Goal: Contribute content: Add original content to the website for others to see

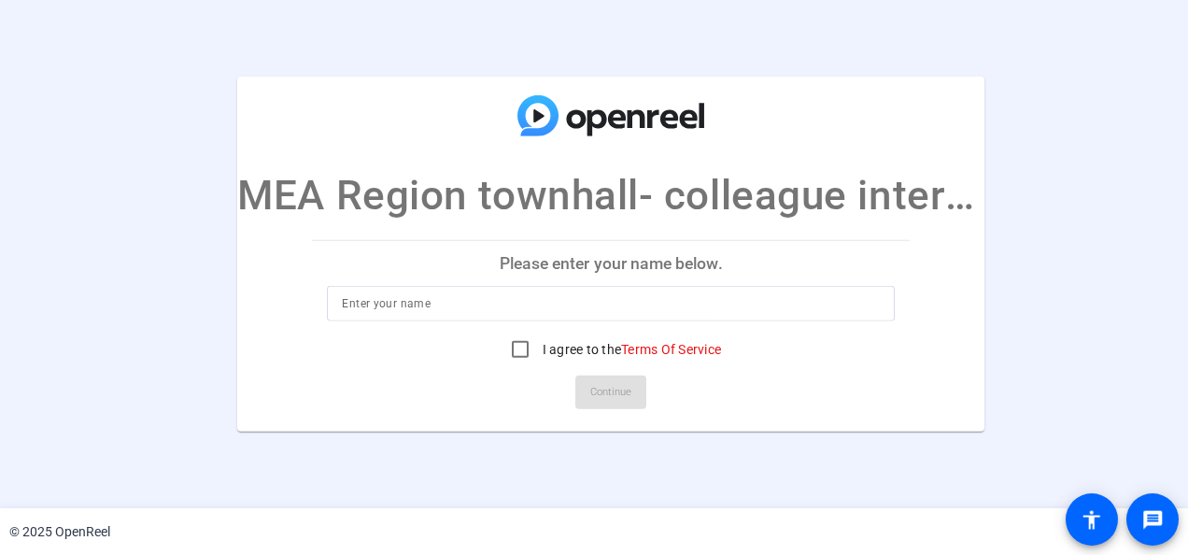
click at [544, 299] on input at bounding box center [611, 303] width 538 height 22
type input "[MEDICAL_DATA] Alyounes"
click at [714, 489] on openreel-ugc-auth "[GEOGRAPHIC_DATA] townhall- colleague interviews Please enter your name below. …" at bounding box center [594, 254] width 1188 height 508
click at [518, 347] on input "I agree to the Terms Of Service" at bounding box center [520, 349] width 37 height 37
checkbox input "true"
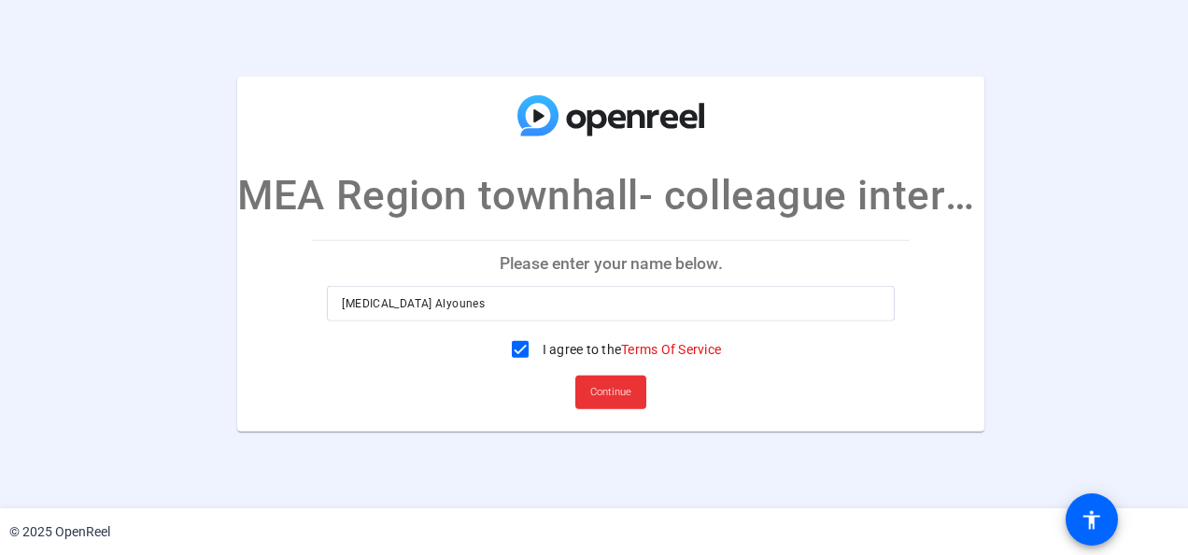
click at [598, 398] on span "Continue" at bounding box center [610, 392] width 41 height 28
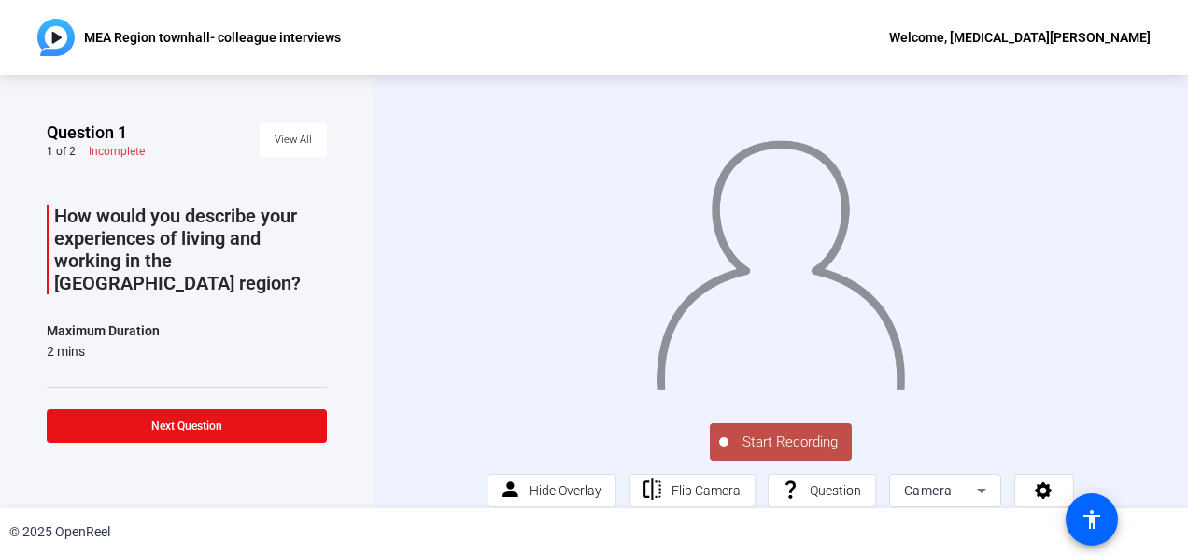
click at [775, 450] on span "Start Recording" at bounding box center [790, 442] width 123 height 21
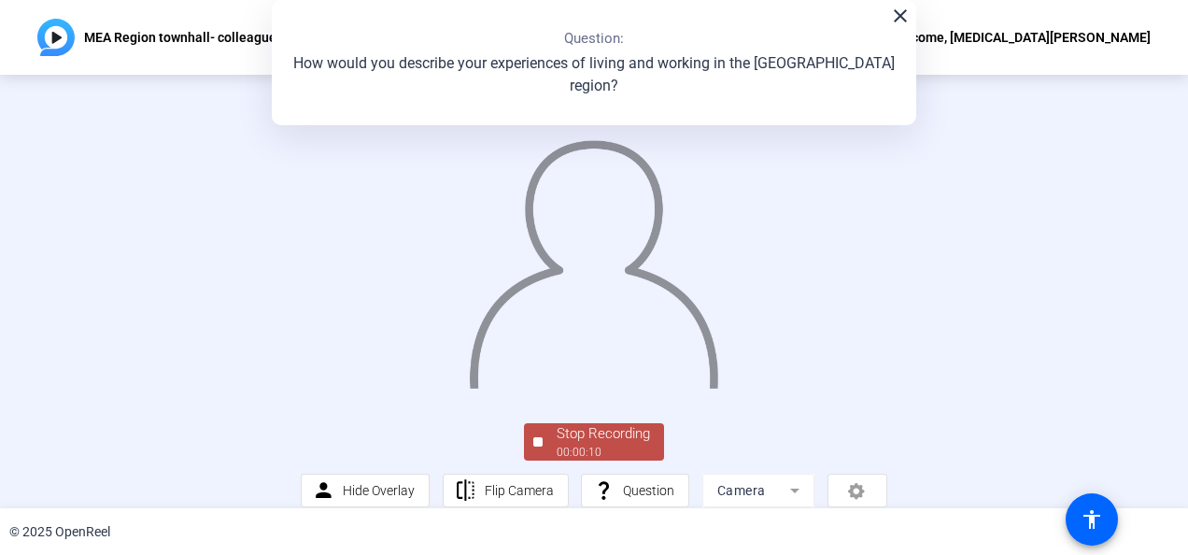
click at [617, 455] on div "00:00:10" at bounding box center [603, 452] width 93 height 17
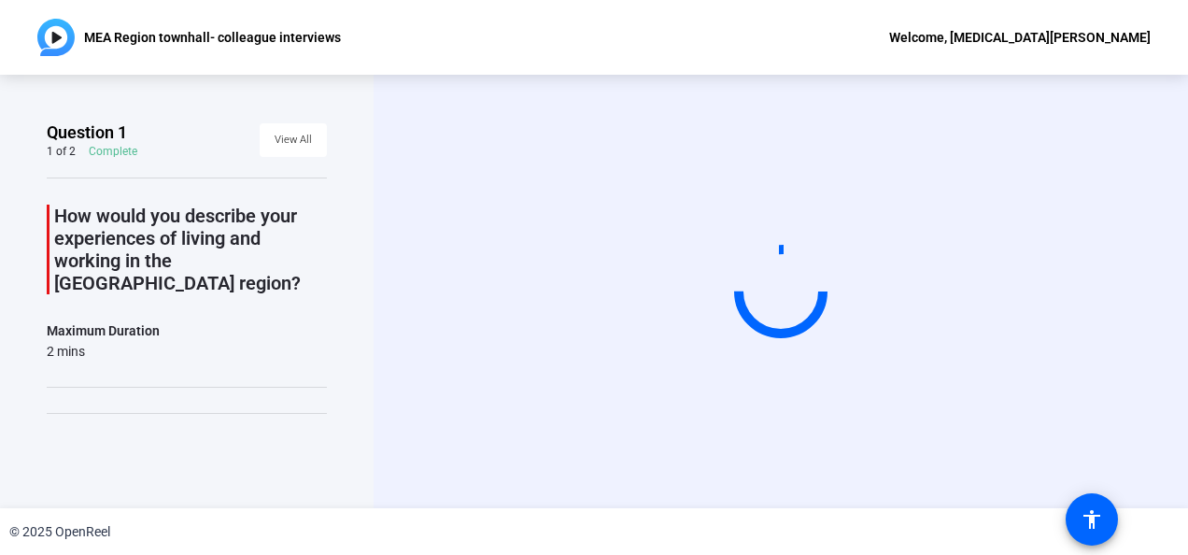
click at [383, 254] on div "Start Recording" at bounding box center [781, 291] width 815 height 433
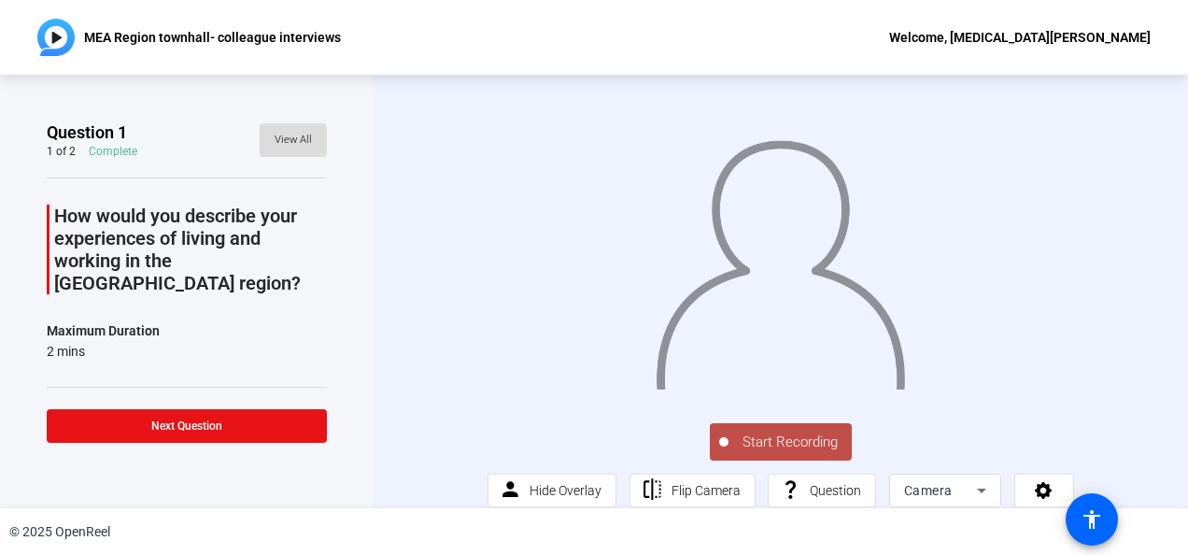
click at [280, 140] on span "View All" at bounding box center [293, 140] width 37 height 28
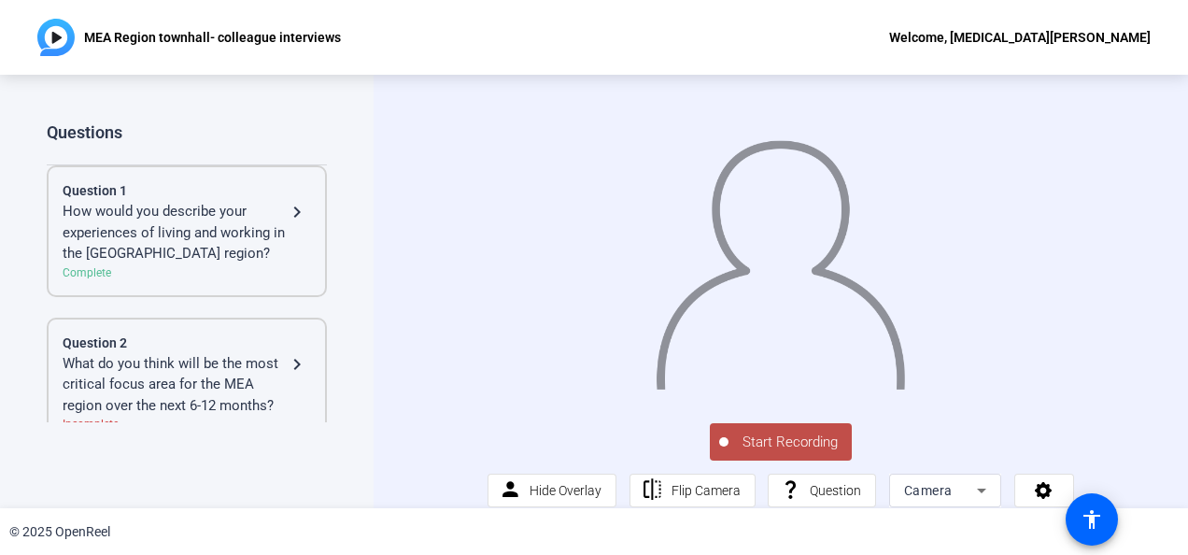
scroll to position [26, 0]
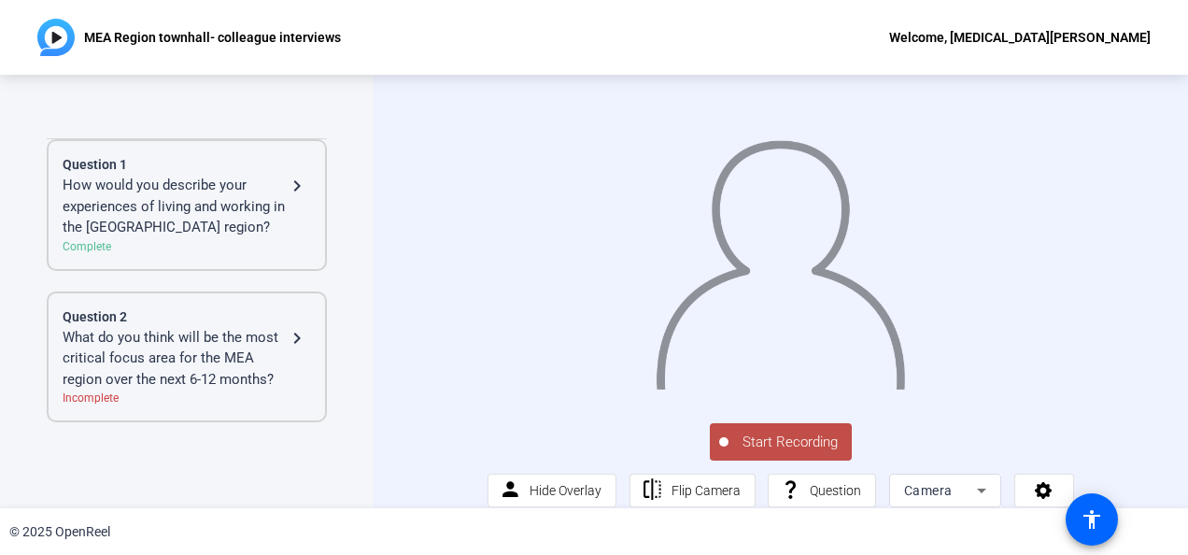
click at [295, 185] on mat-icon "navigate_next" at bounding box center [297, 186] width 22 height 22
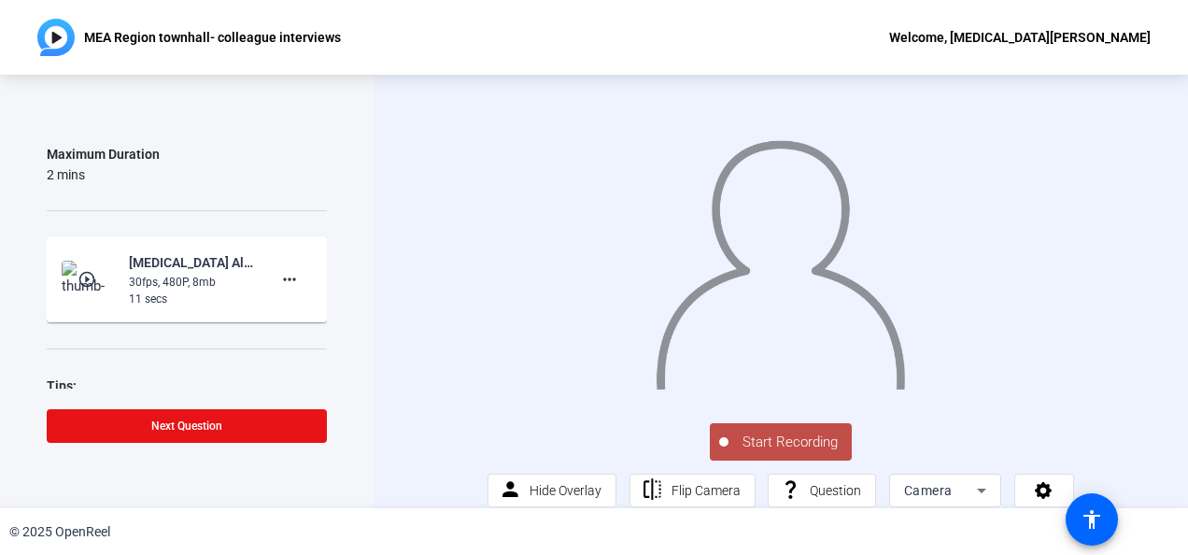
scroll to position [187, 0]
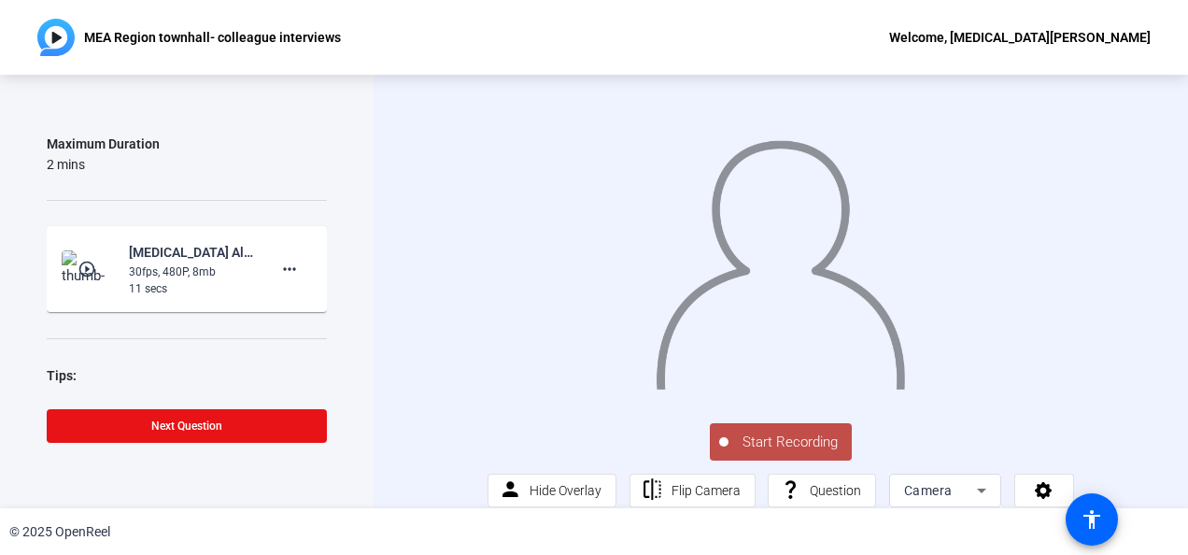
click at [82, 260] on mat-icon "play_circle_outline" at bounding box center [89, 269] width 22 height 19
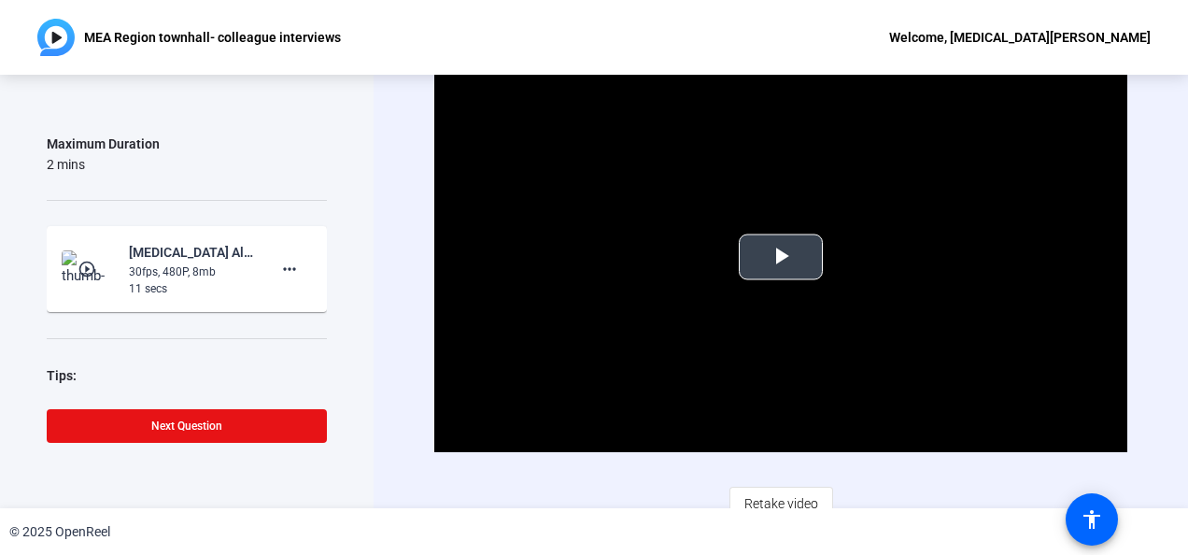
click at [781, 257] on span "Video Player" at bounding box center [781, 257] width 0 height 0
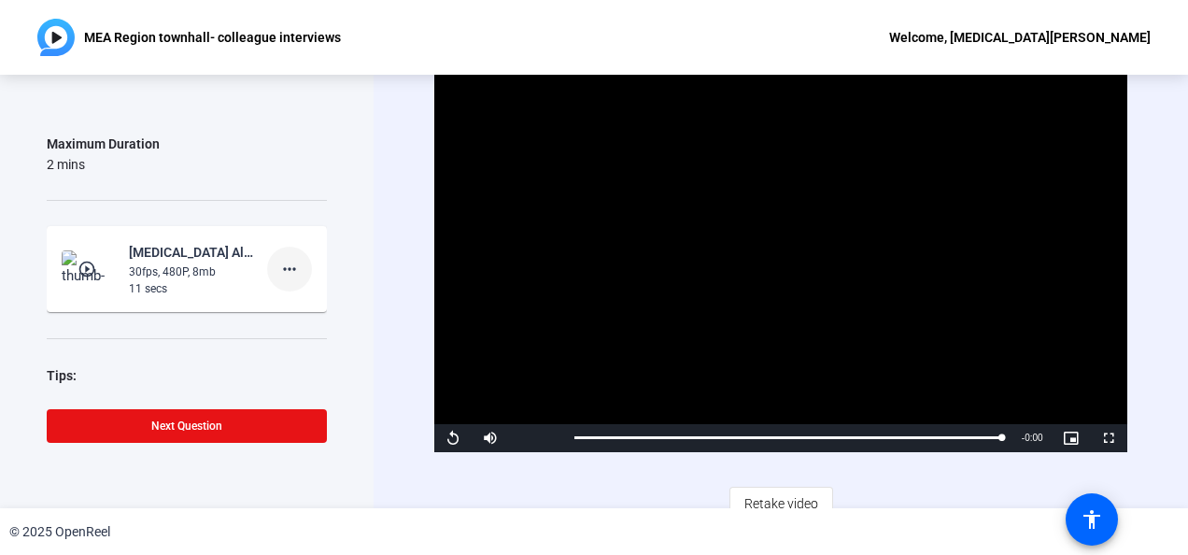
click at [302, 251] on span at bounding box center [289, 269] width 45 height 45
click at [316, 280] on span "Delete clip" at bounding box center [310, 285] width 75 height 22
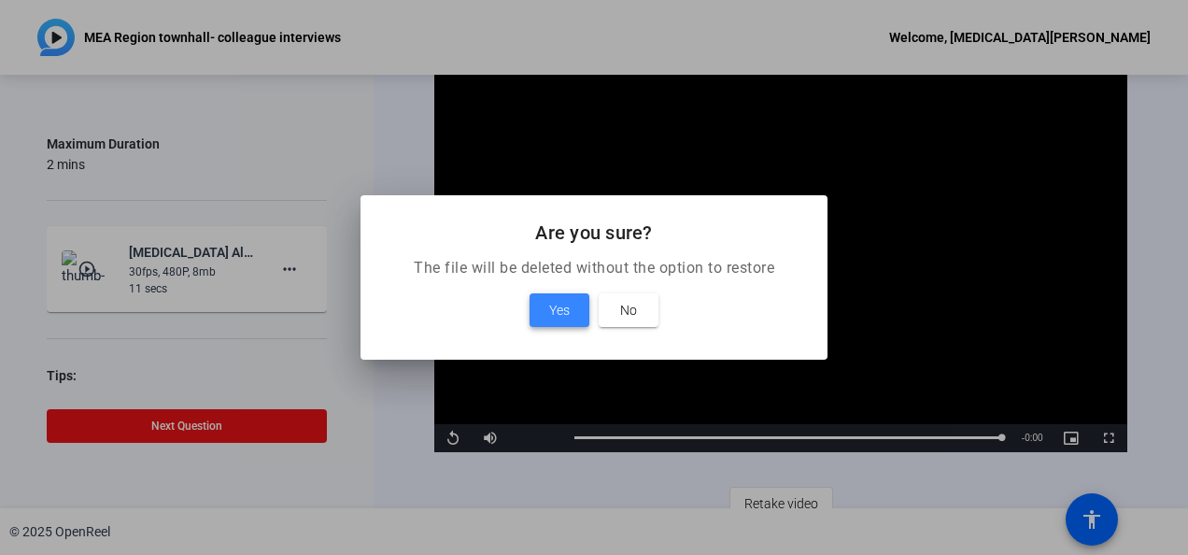
click at [555, 313] on span "Yes" at bounding box center [559, 310] width 21 height 22
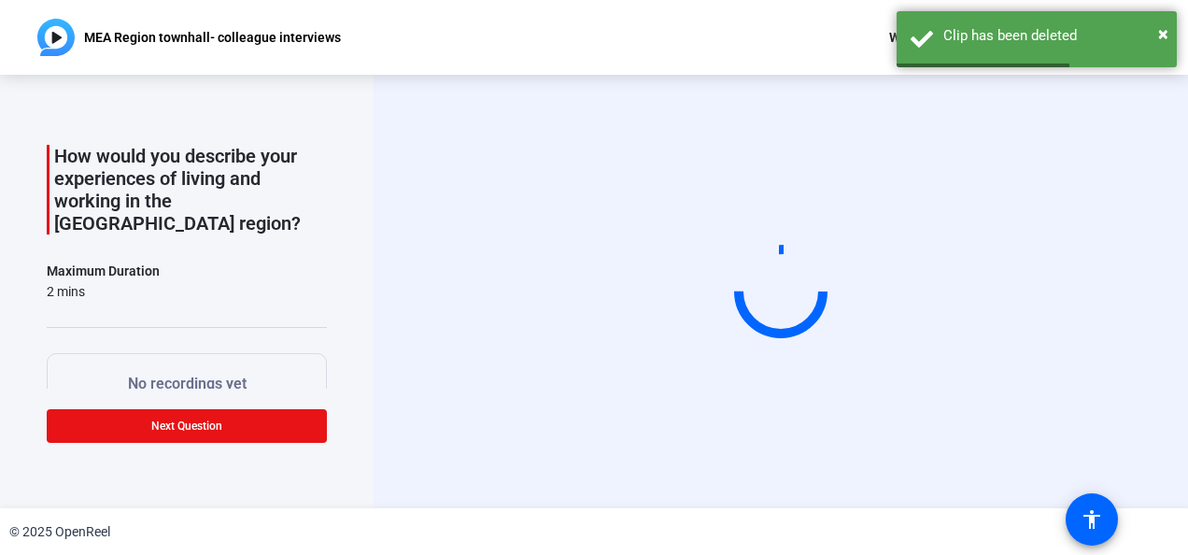
scroll to position [0, 0]
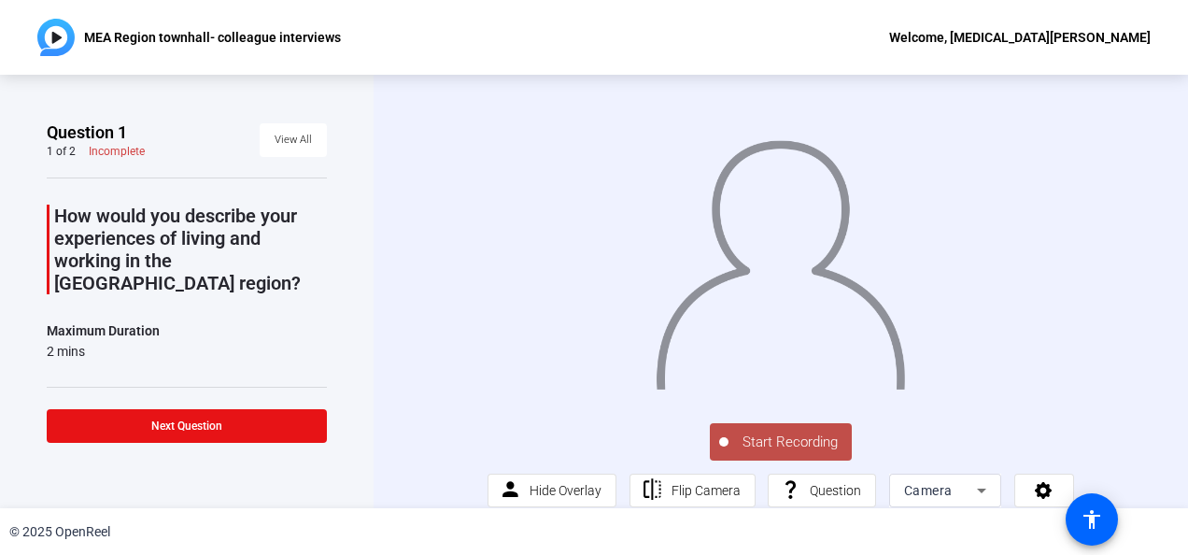
click at [747, 453] on span "Start Recording" at bounding box center [790, 442] width 123 height 21
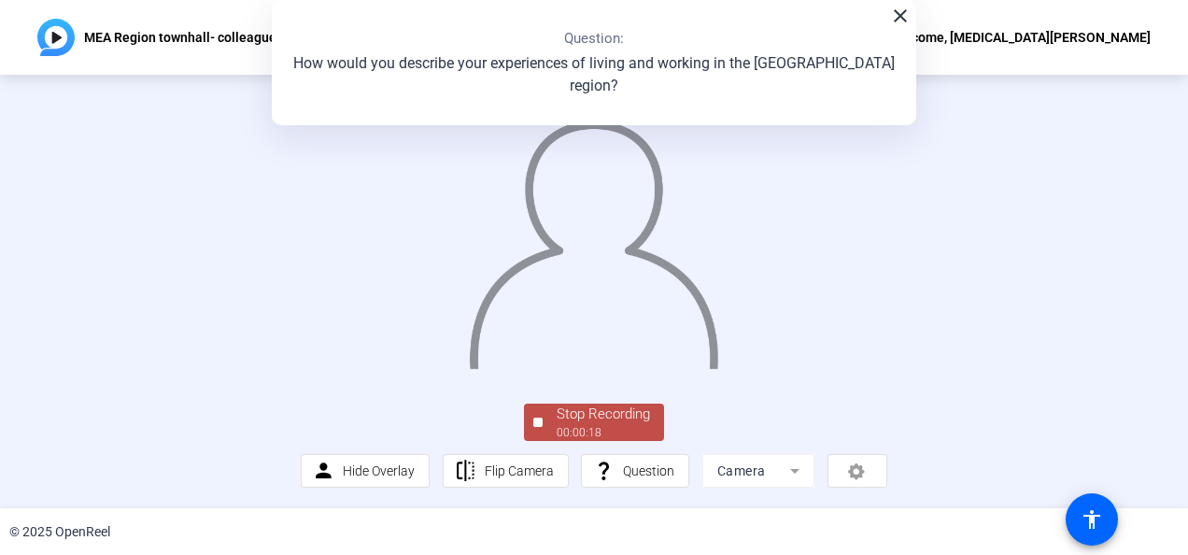
scroll to position [136, 0]
click at [615, 425] on div "00:00:19" at bounding box center [603, 432] width 93 height 17
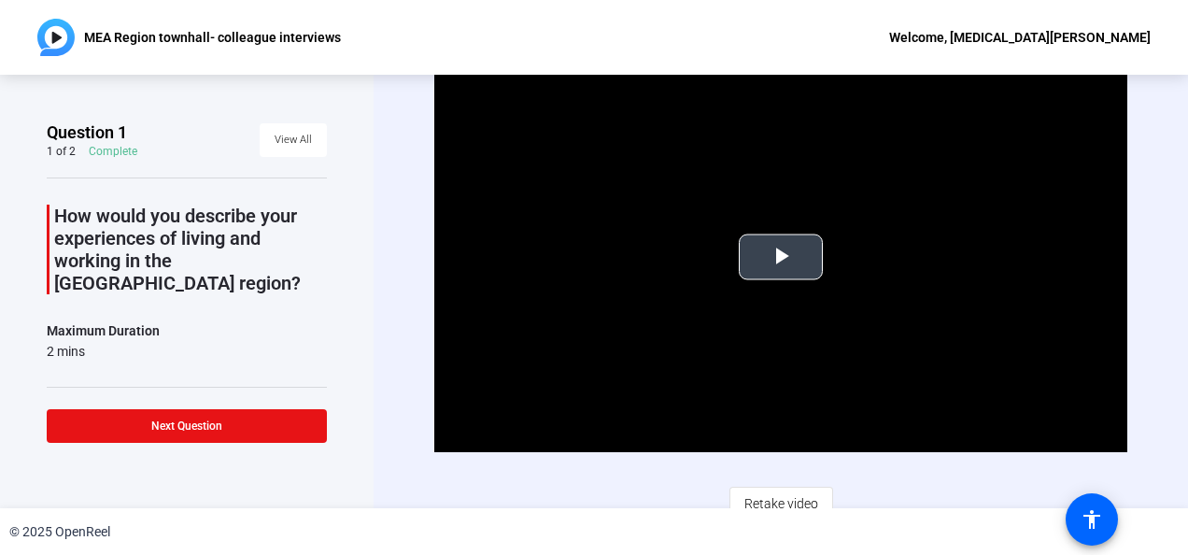
click at [781, 257] on span "Video Player" at bounding box center [781, 257] width 0 height 0
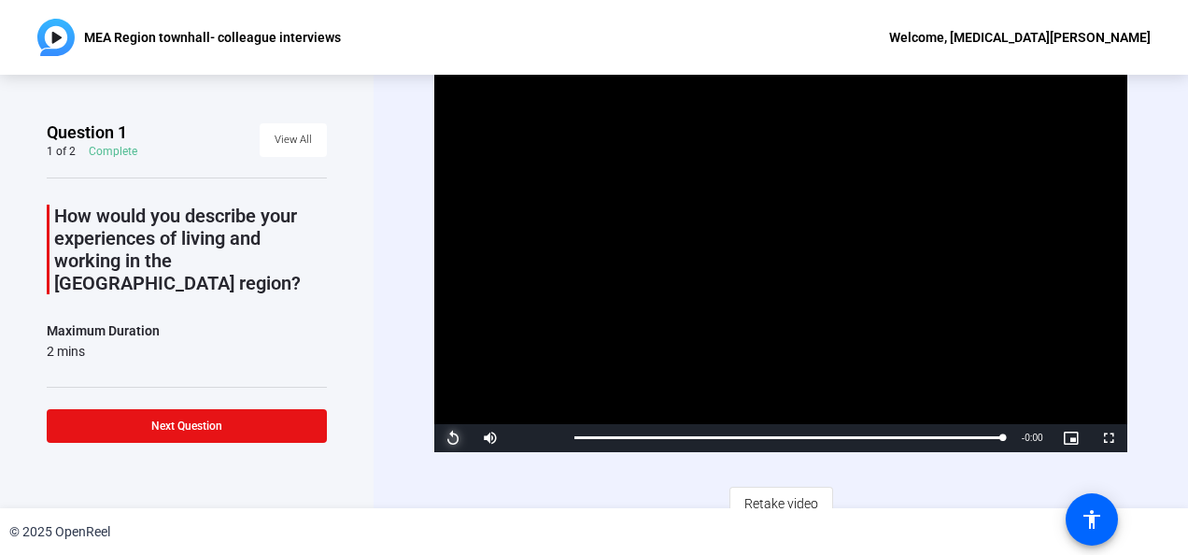
click at [441, 438] on span "Video Player" at bounding box center [452, 438] width 37 height 0
click at [260, 148] on span at bounding box center [293, 140] width 67 height 45
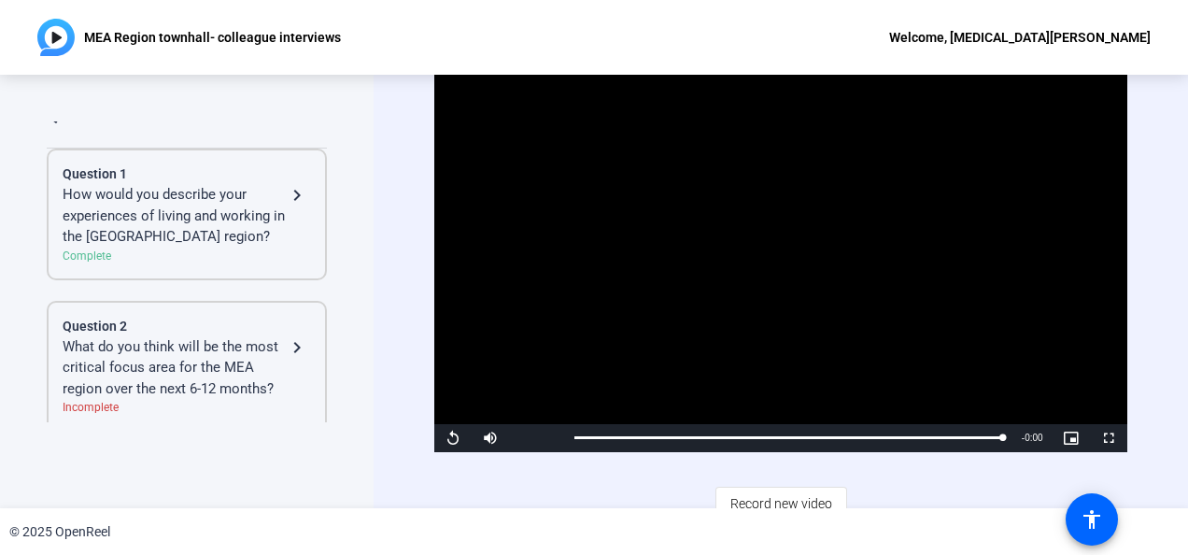
scroll to position [26, 0]
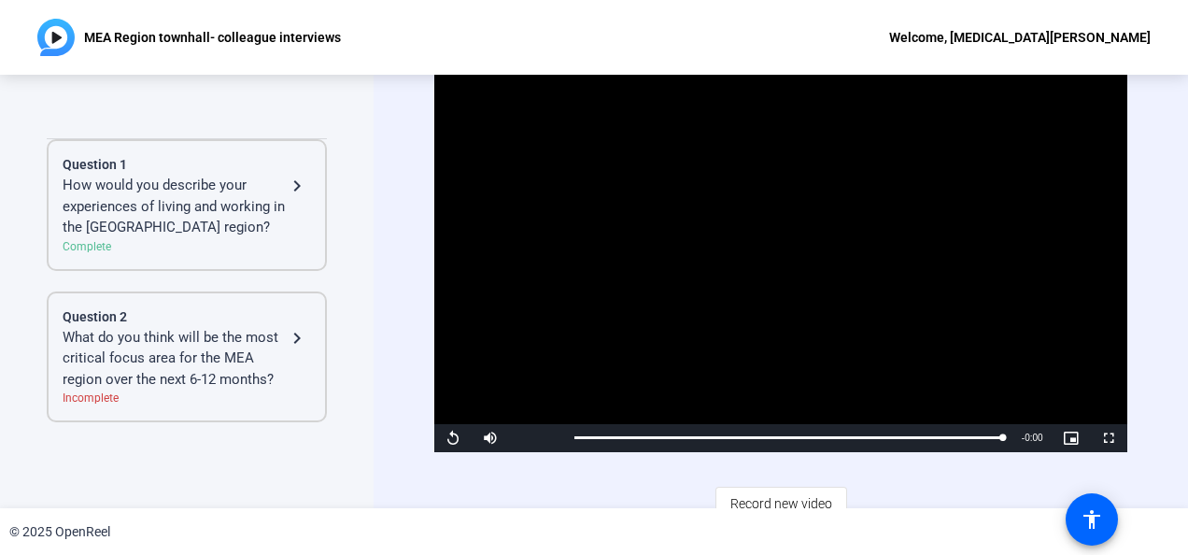
click at [286, 189] on mat-icon "navigate_next" at bounding box center [297, 186] width 22 height 22
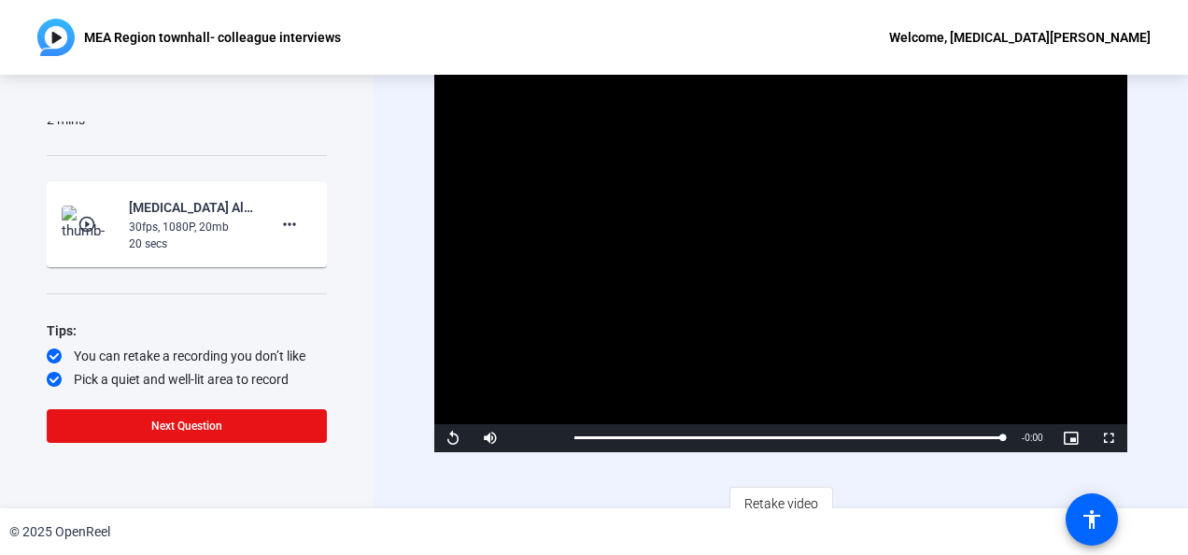
scroll to position [15, 0]
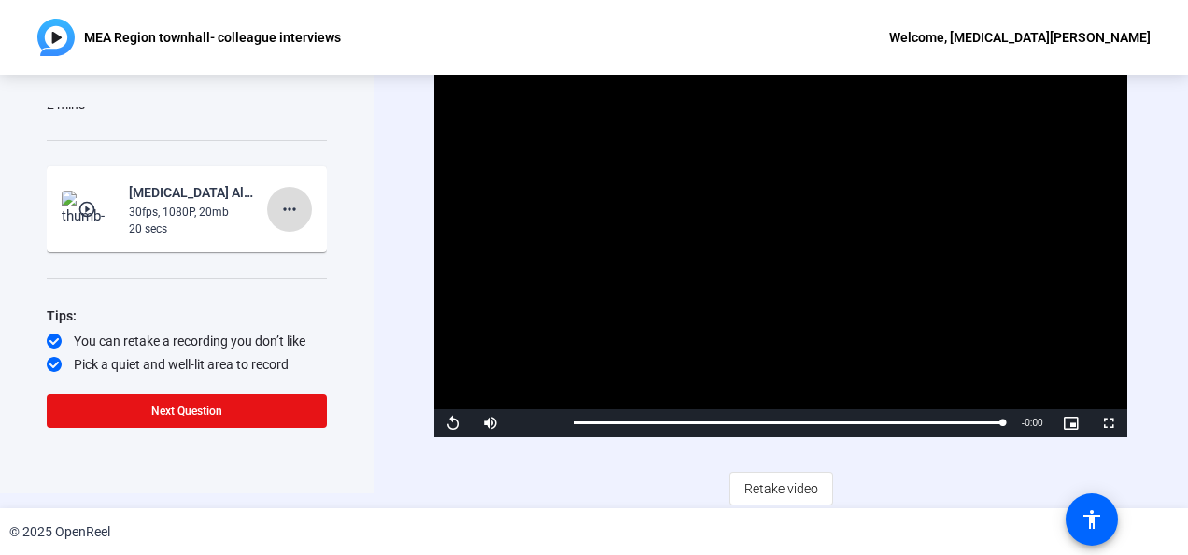
click at [281, 198] on mat-icon "more_horiz" at bounding box center [289, 209] width 22 height 22
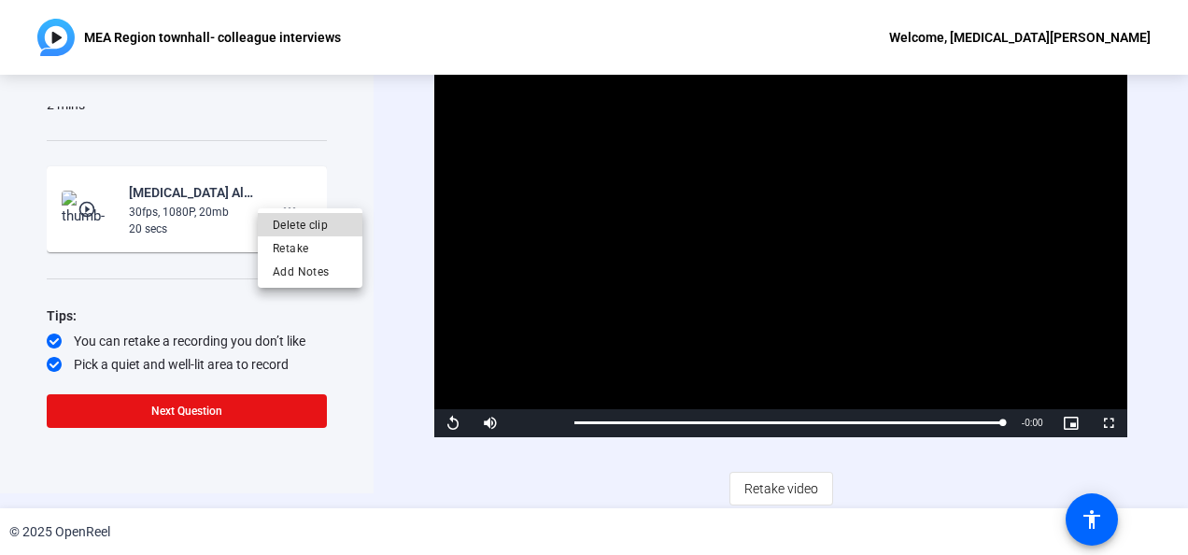
click at [292, 230] on span "Delete clip" at bounding box center [310, 224] width 75 height 22
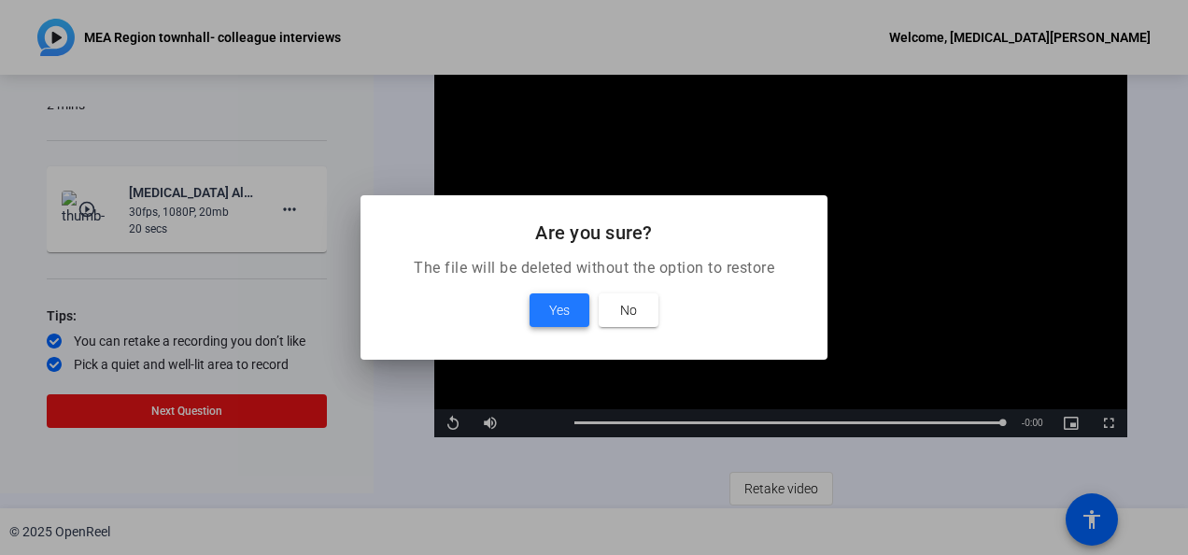
click at [555, 316] on span "Yes" at bounding box center [559, 310] width 21 height 22
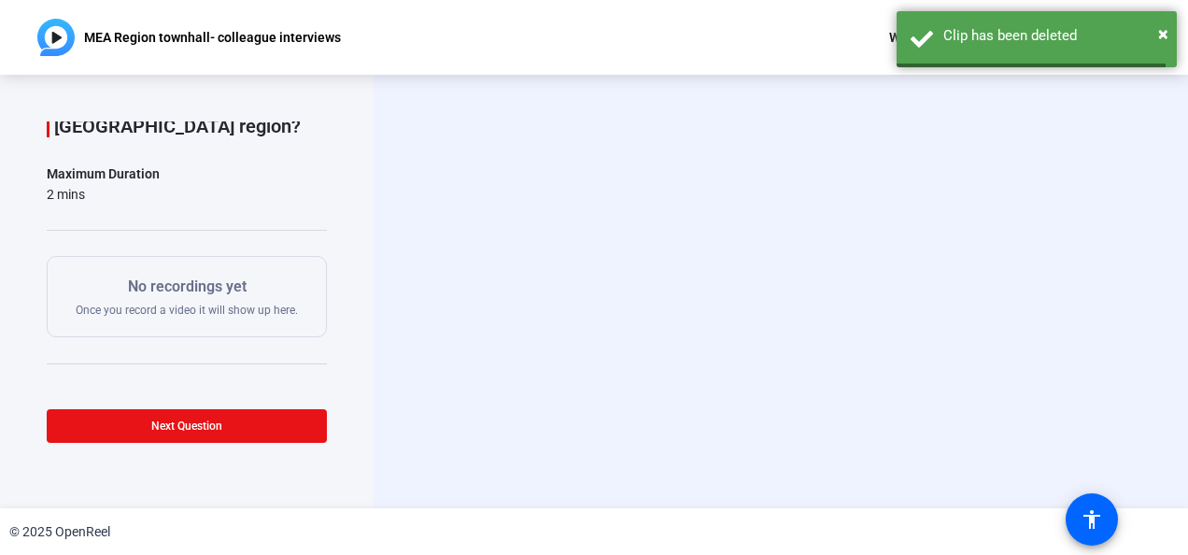
scroll to position [133, 0]
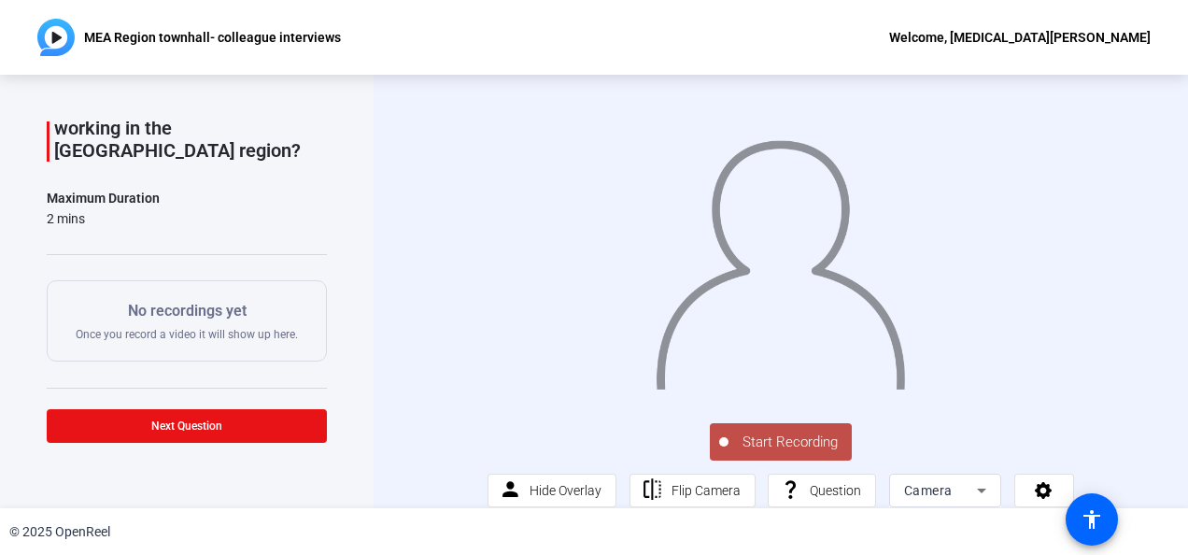
click at [774, 453] on span "Start Recording" at bounding box center [790, 442] width 123 height 21
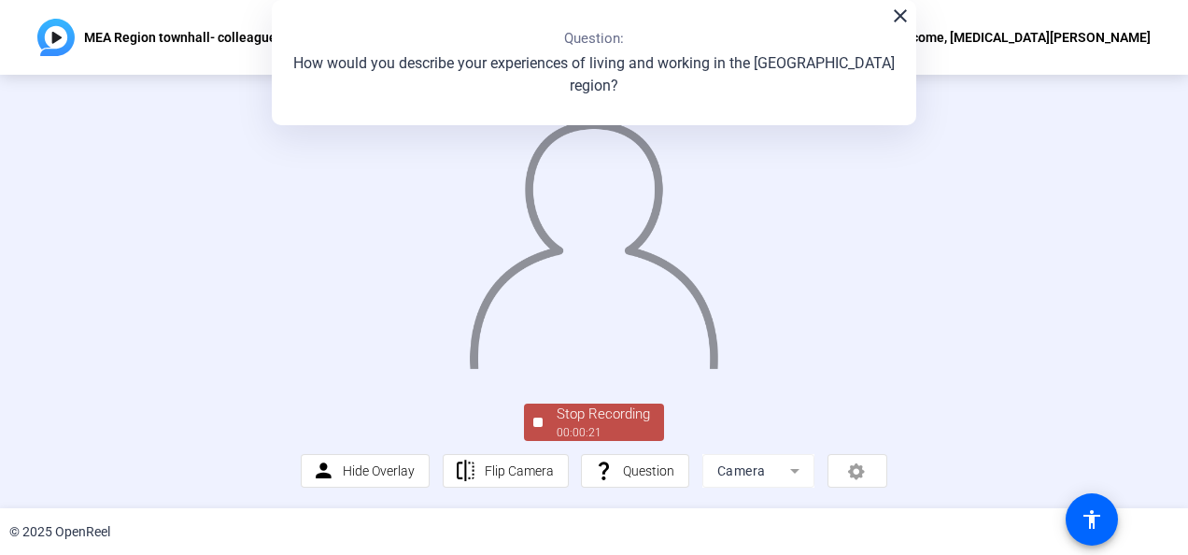
scroll to position [136, 0]
click at [615, 415] on div "Stop Recording" at bounding box center [603, 414] width 93 height 21
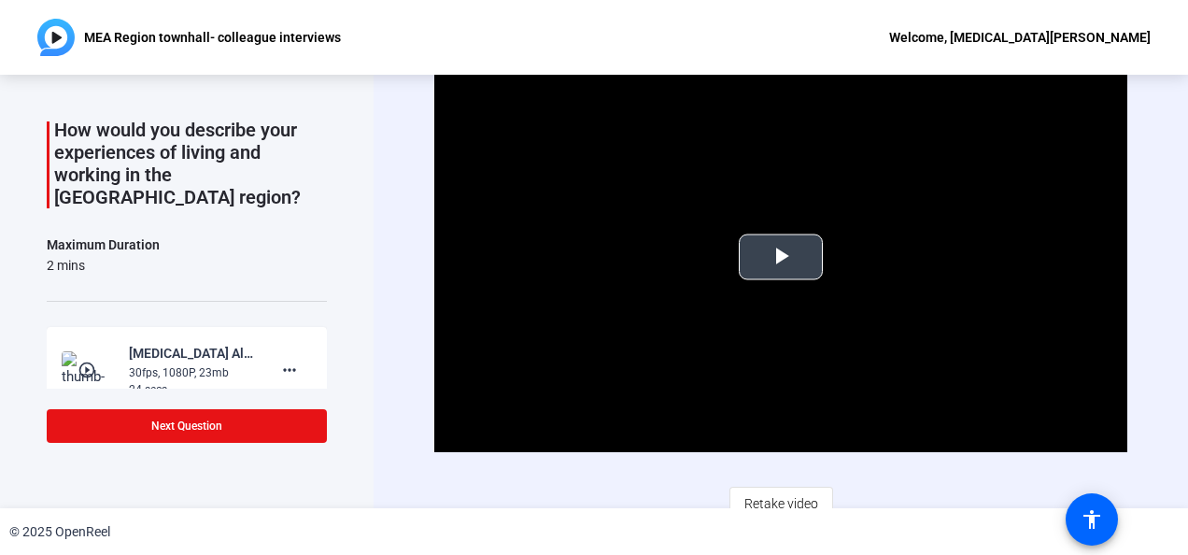
click at [781, 257] on span "Video Player" at bounding box center [781, 257] width 0 height 0
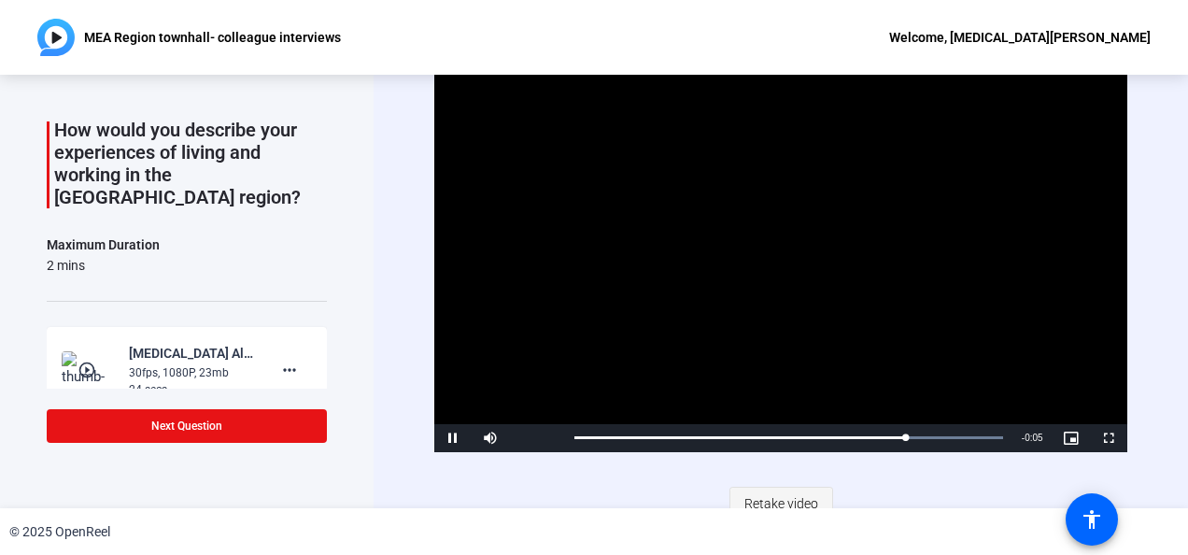
click at [782, 499] on span "Retake video" at bounding box center [781, 503] width 74 height 35
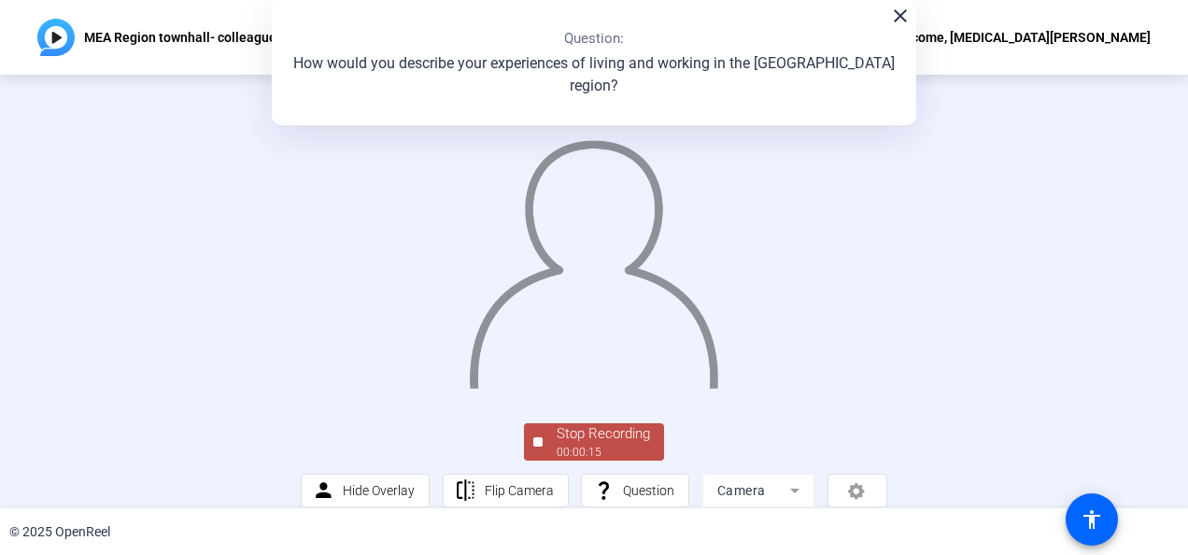
click at [900, 28] on div "close Question: How would you describe your experiences of living and working i…" at bounding box center [594, 62] width 645 height 125
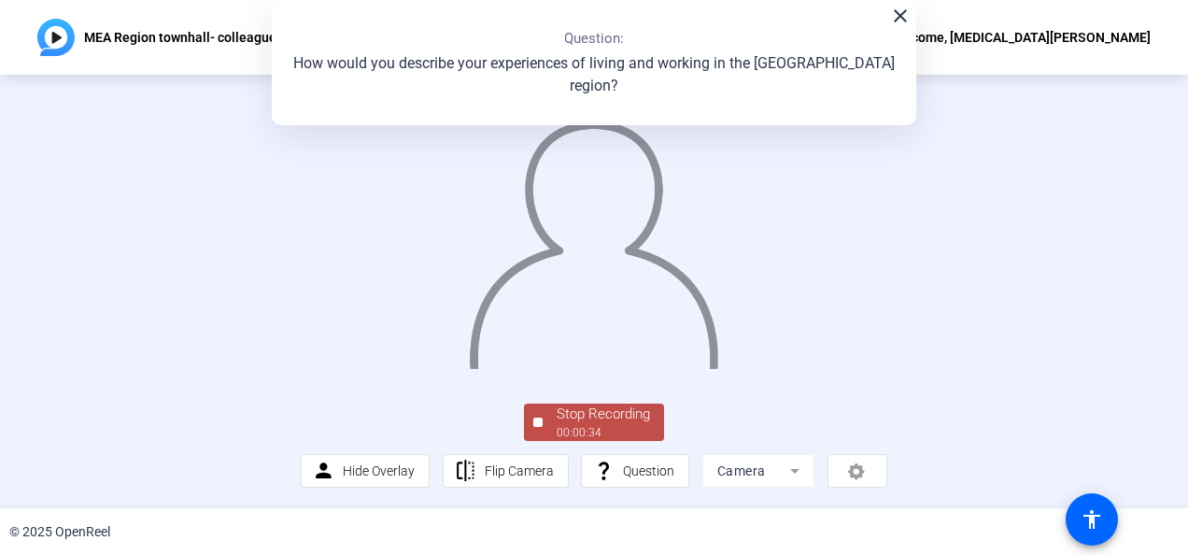
scroll to position [93, 0]
click at [641, 441] on div "00:00:40" at bounding box center [603, 432] width 93 height 17
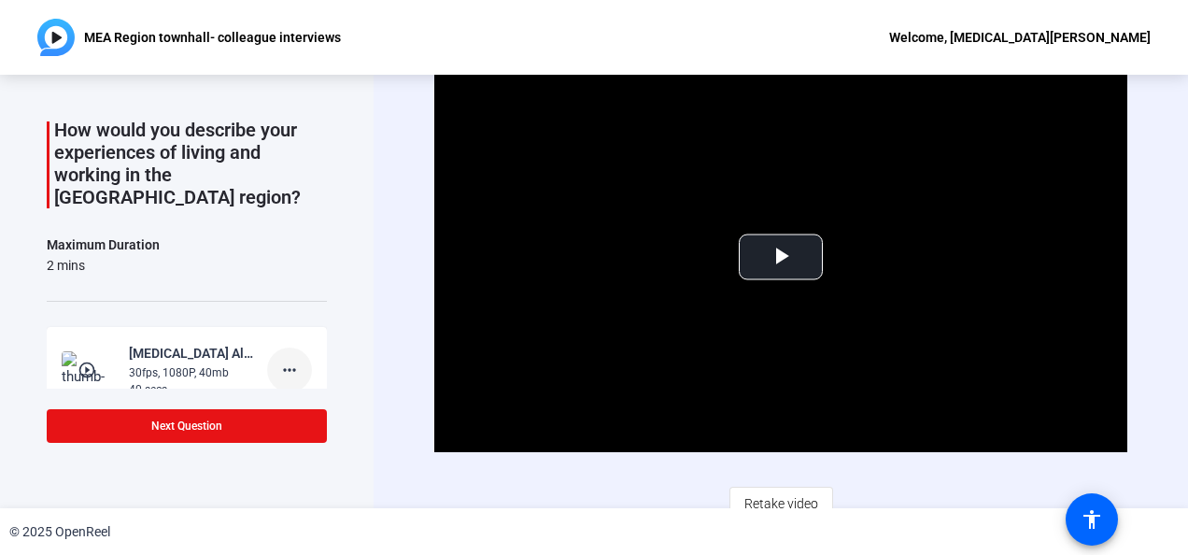
click at [288, 359] on mat-icon "more_horiz" at bounding box center [289, 370] width 22 height 22
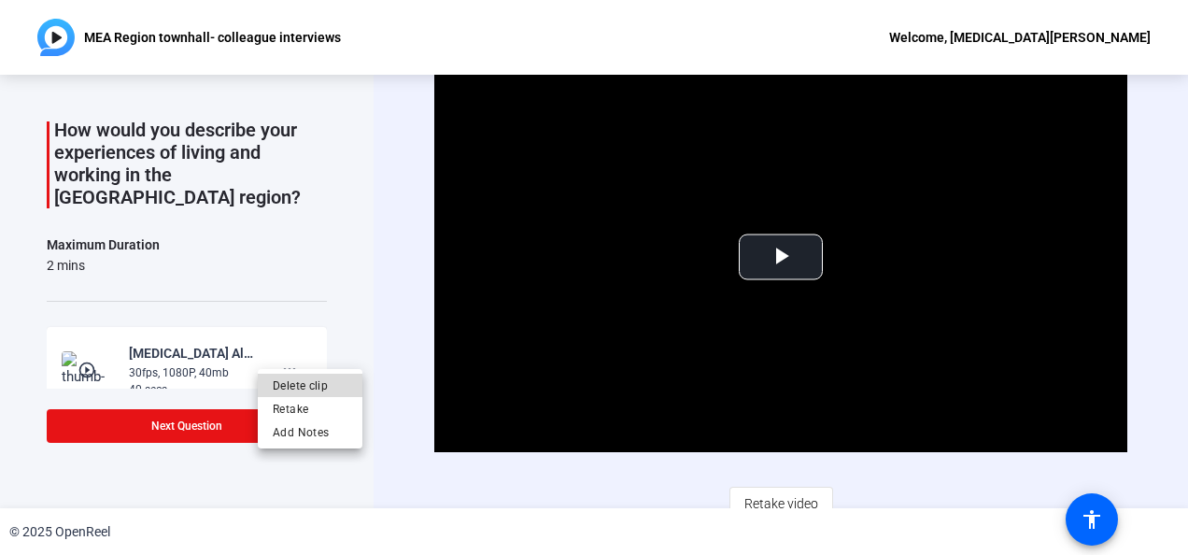
click at [305, 379] on span "Delete clip" at bounding box center [310, 385] width 75 height 22
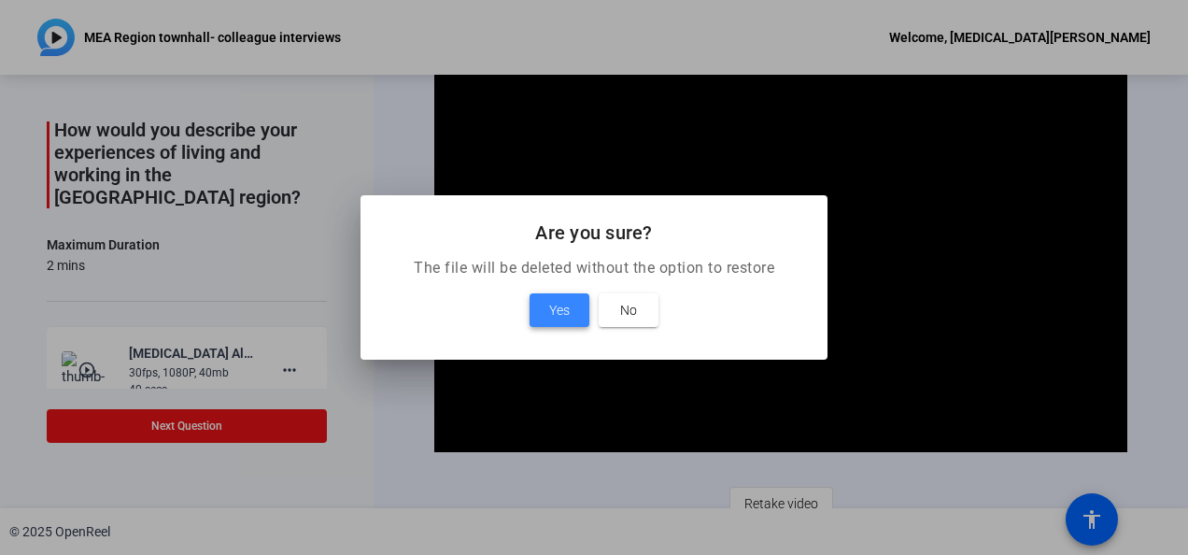
click at [551, 309] on span "Yes" at bounding box center [559, 310] width 21 height 22
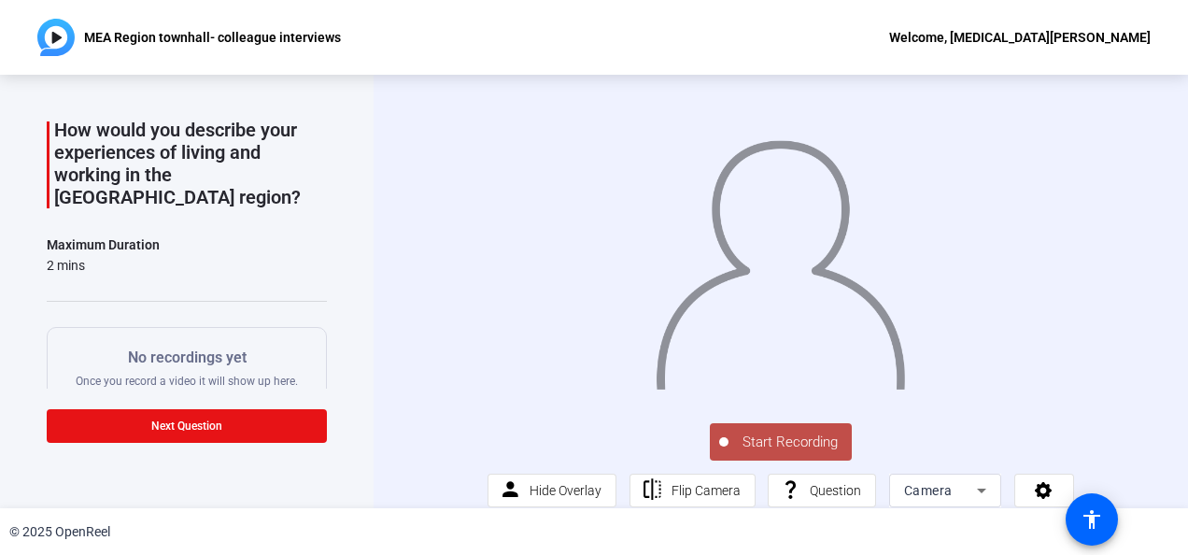
click at [768, 453] on span "Start Recording" at bounding box center [790, 442] width 123 height 21
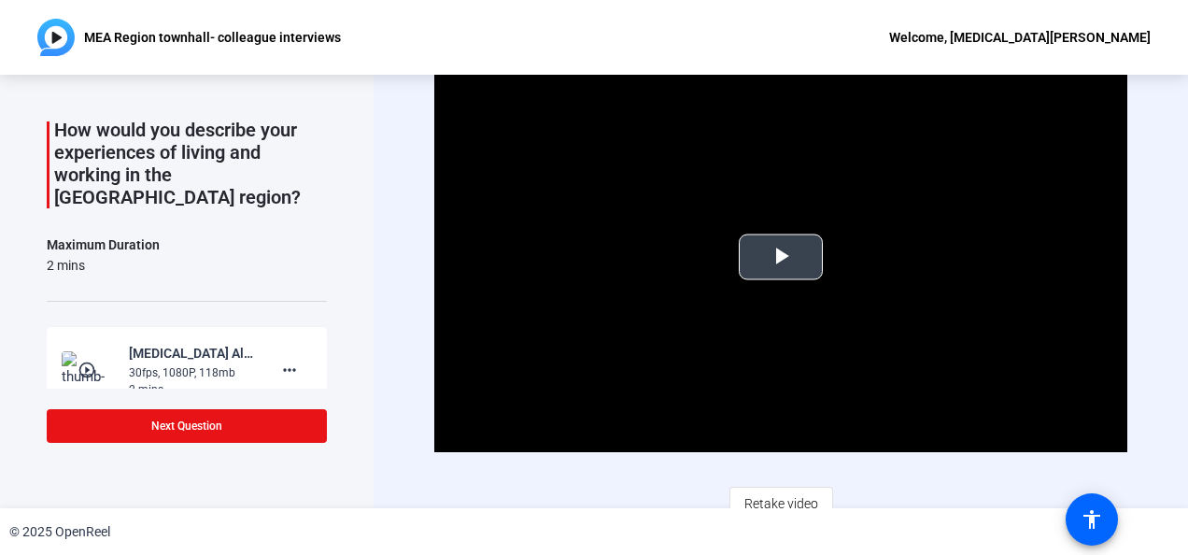
click at [781, 257] on span "Video Player" at bounding box center [781, 257] width 0 height 0
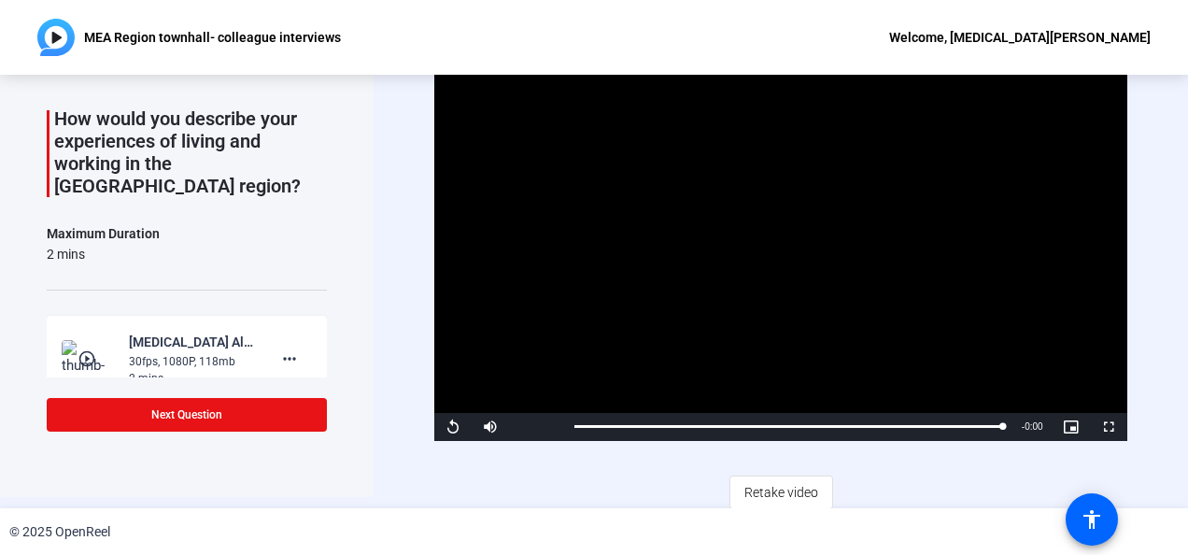
scroll to position [15, 0]
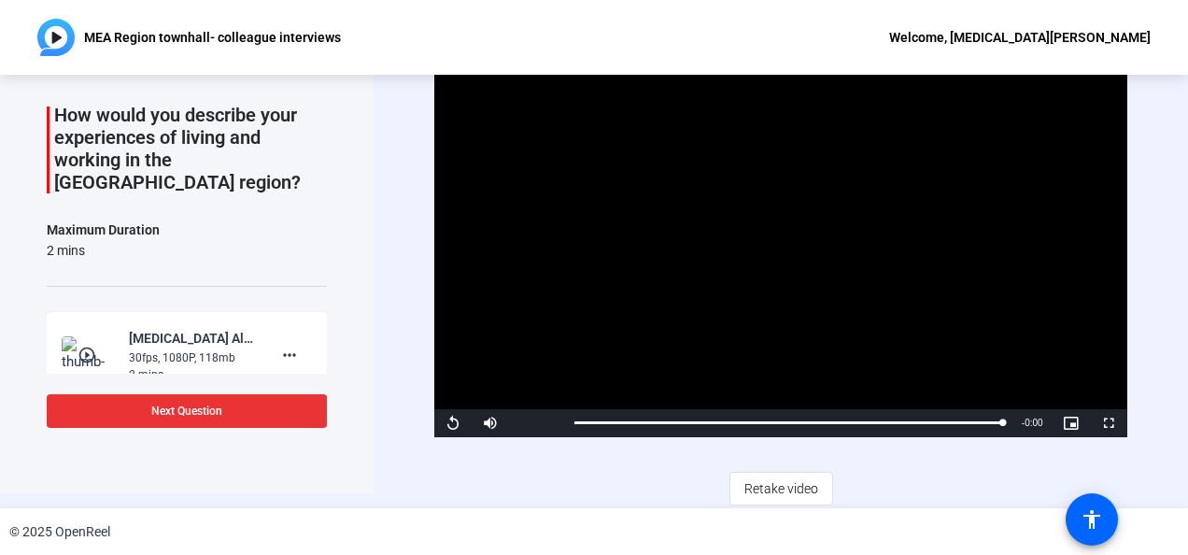
click at [253, 420] on span at bounding box center [187, 411] width 280 height 45
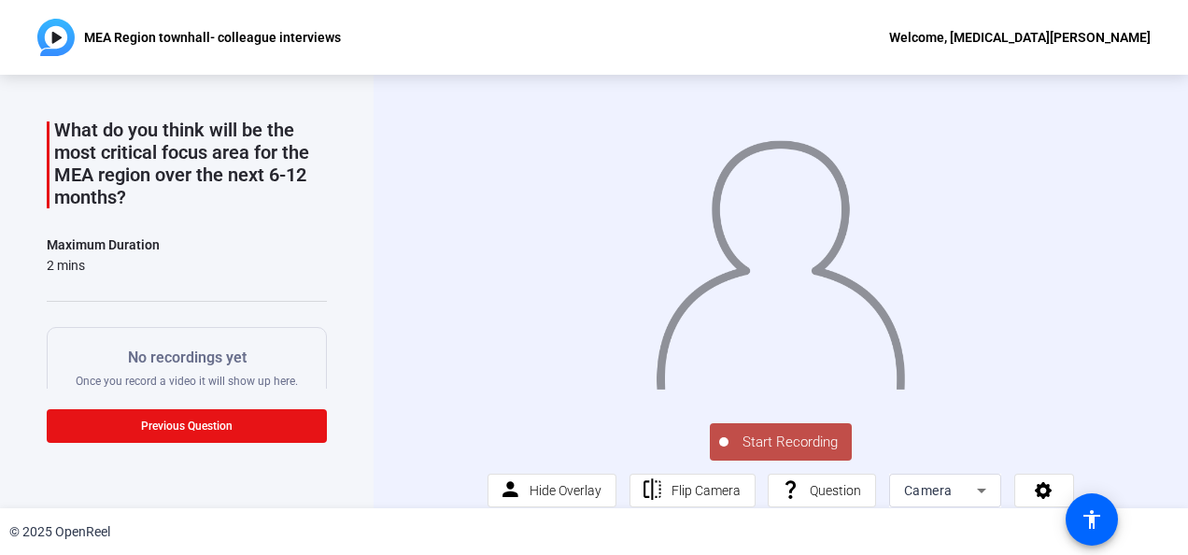
click at [775, 453] on span "Start Recording" at bounding box center [790, 442] width 123 height 21
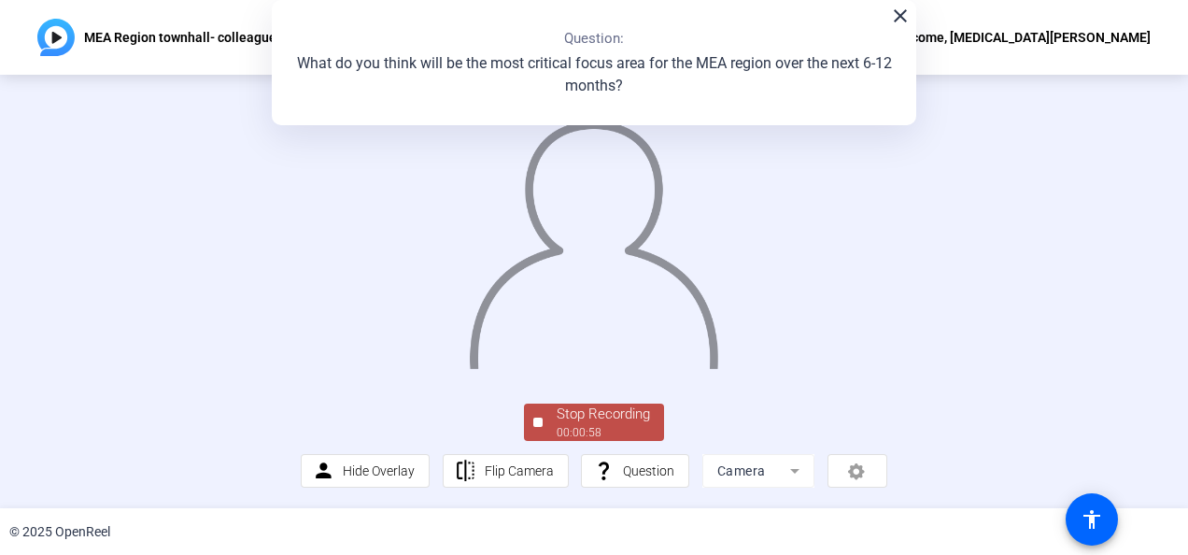
scroll to position [136, 0]
click at [638, 413] on div "Stop Recording" at bounding box center [603, 414] width 93 height 21
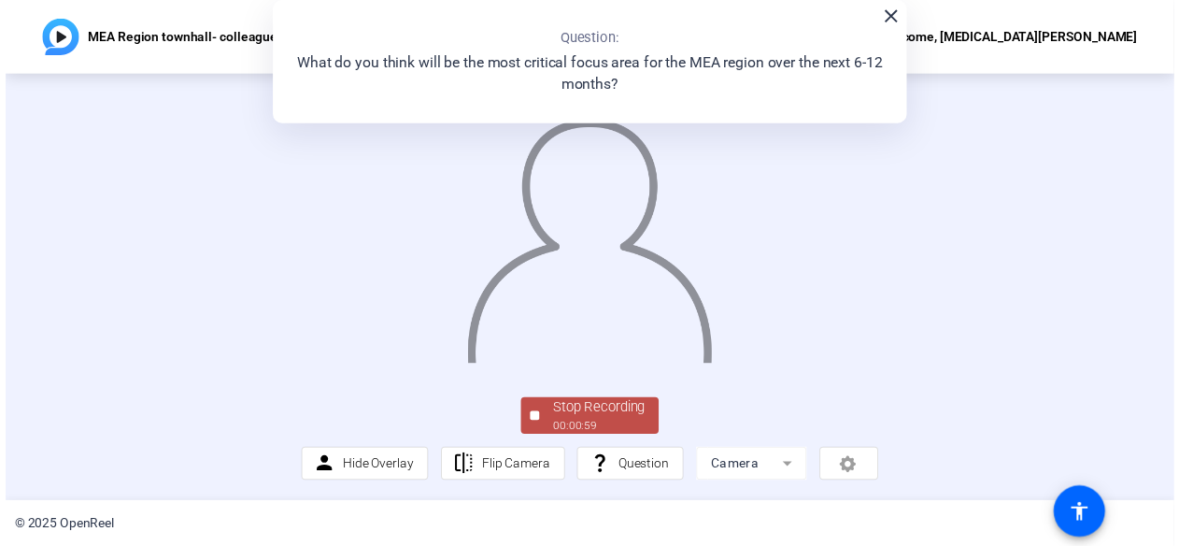
scroll to position [0, 0]
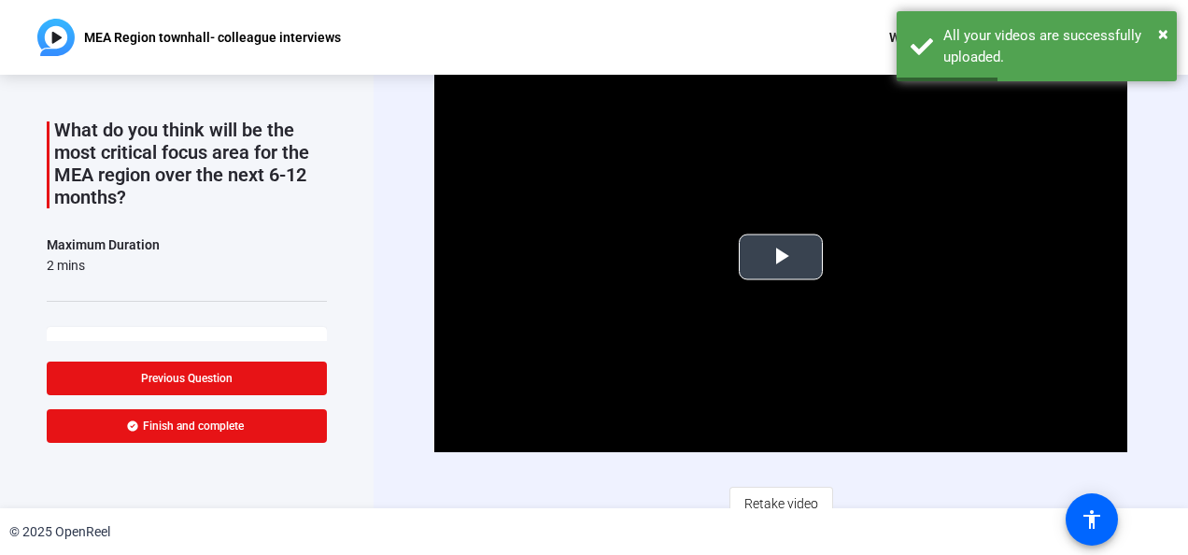
click at [781, 257] on span "Video Player" at bounding box center [781, 257] width 0 height 0
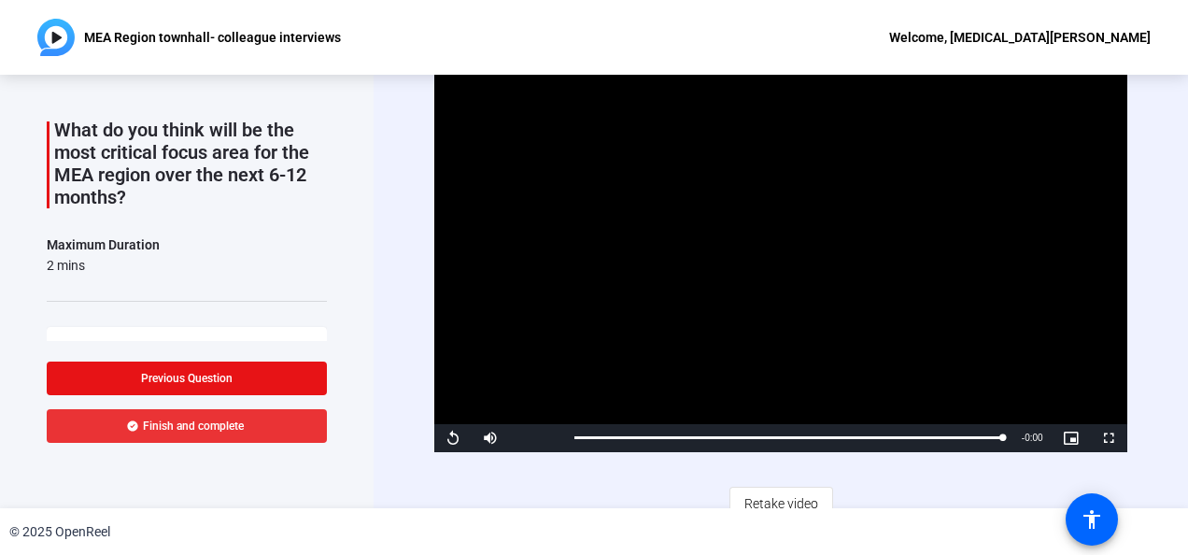
click at [235, 408] on span at bounding box center [187, 426] width 280 height 45
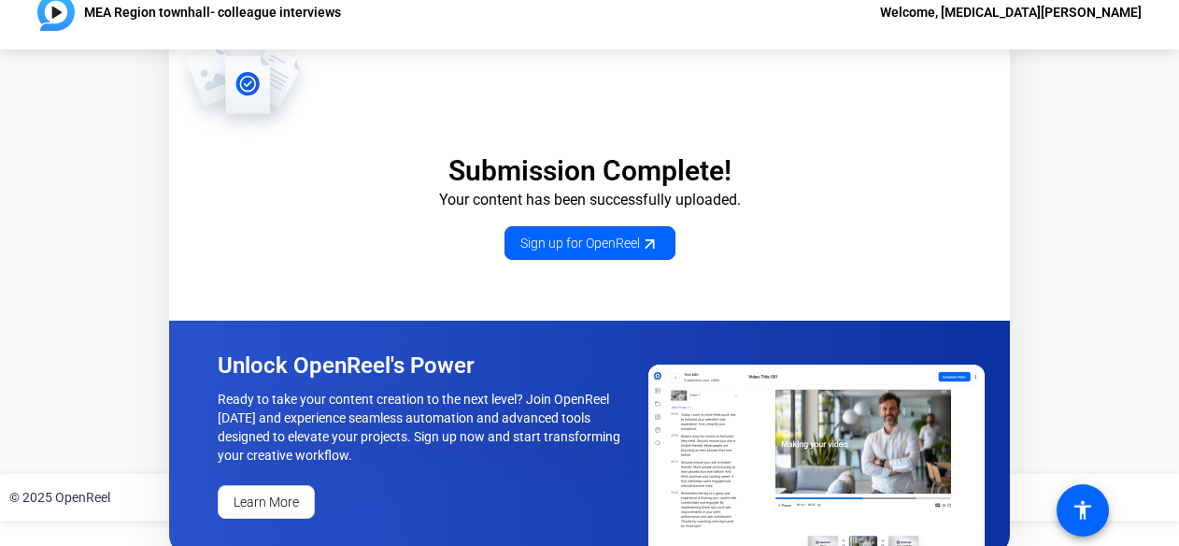
scroll to position [39, 0]
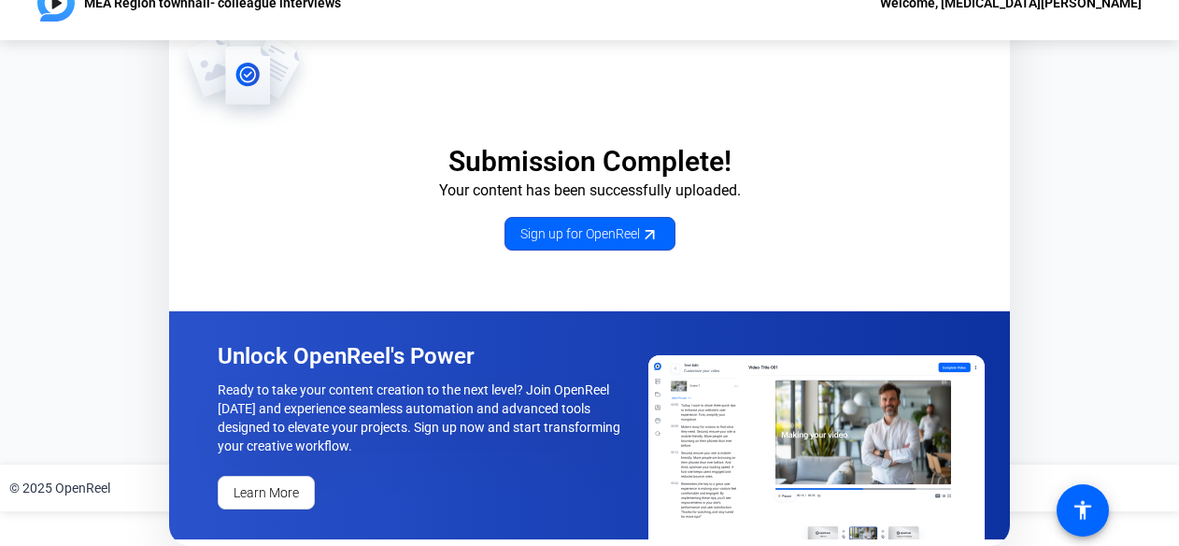
click at [460, 93] on div "Submission Complete! Your content has been successfully uploaded. Sign up for O…" at bounding box center [589, 128] width 841 height 243
